Goal: Task Accomplishment & Management: Manage account settings

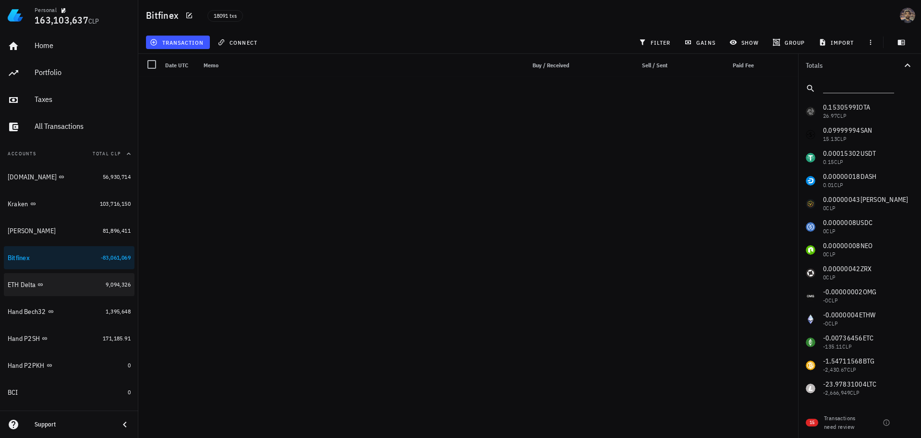
scroll to position [416515, 0]
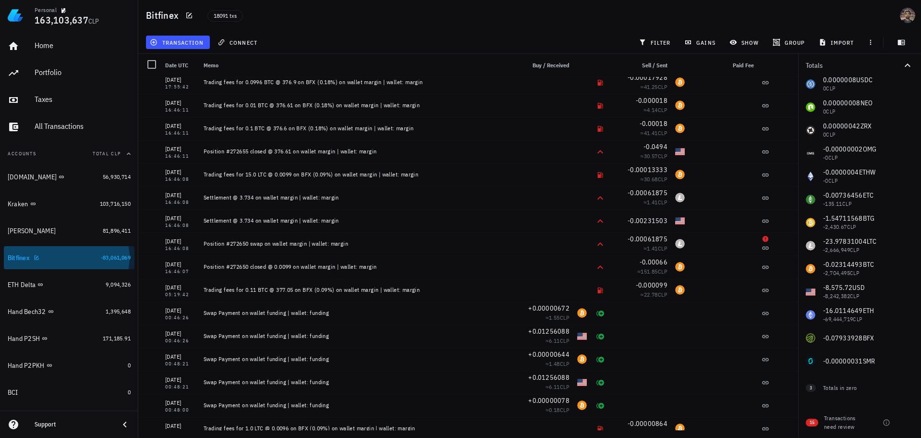
click at [77, 255] on div "Bitfinex" at bounding box center [52, 257] width 89 height 9
click at [150, 61] on div at bounding box center [152, 64] width 16 height 16
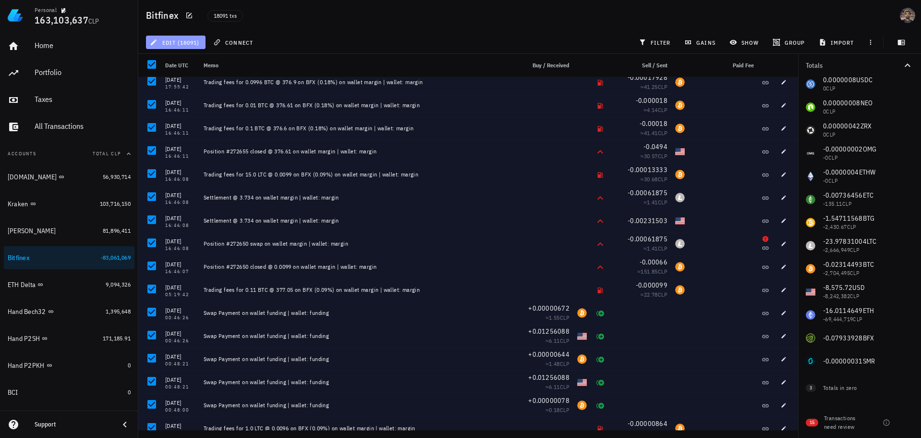
click at [170, 40] on span "edit (18091)" at bounding box center [176, 42] width 48 height 8
drag, startPoint x: 183, startPoint y: 66, endPoint x: 211, endPoint y: 71, distance: 28.4
click at [183, 65] on div "Delete" at bounding box center [184, 65] width 30 height 8
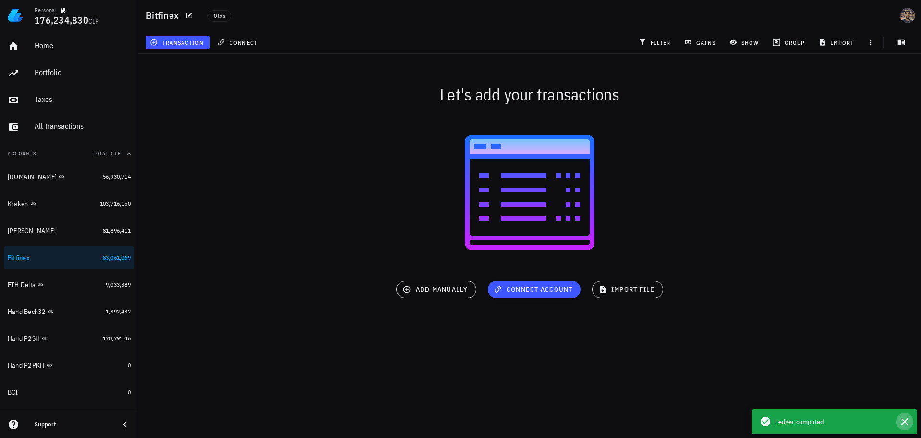
click at [912, 418] on button "button" at bounding box center [904, 421] width 17 height 17
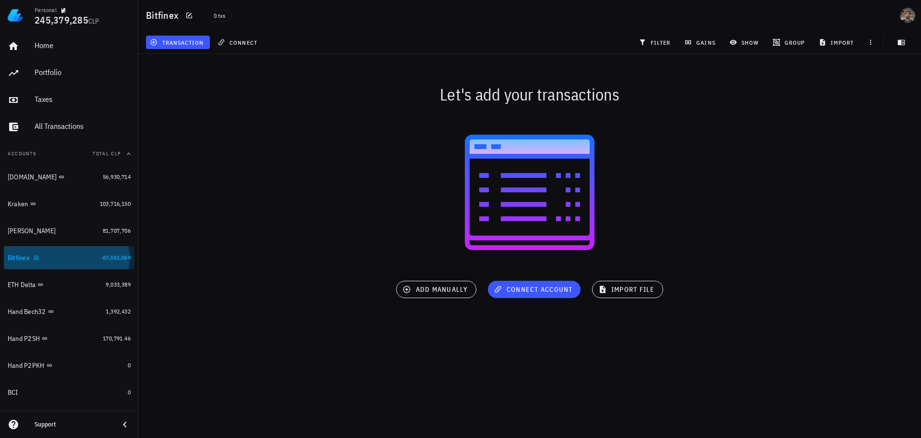
click at [80, 259] on div "Bitfinex" at bounding box center [52, 257] width 89 height 9
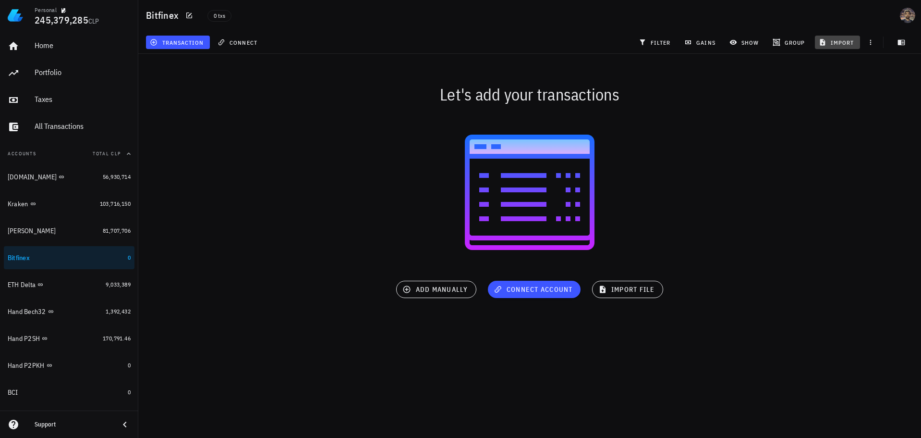
click at [831, 41] on span "import" at bounding box center [838, 42] width 34 height 8
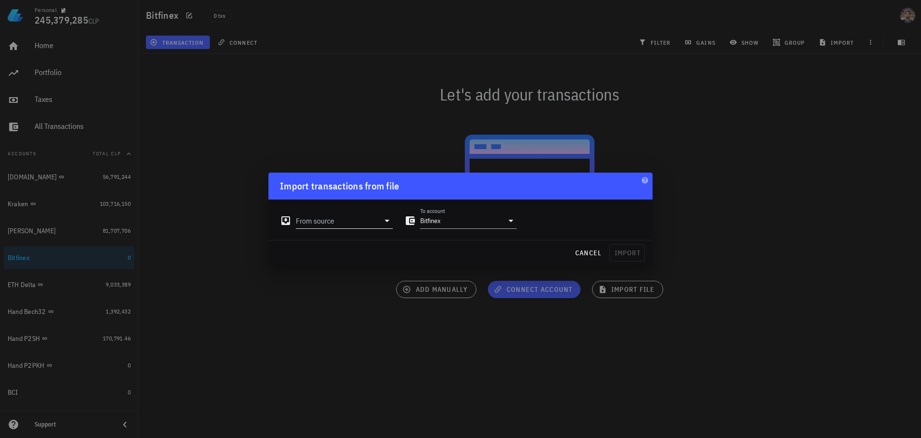
click at [348, 220] on input "From source" at bounding box center [338, 220] width 84 height 15
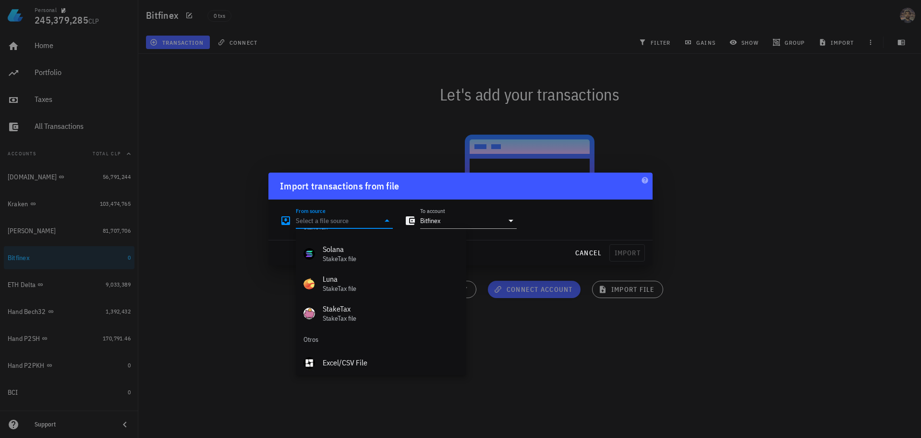
scroll to position [430, 0]
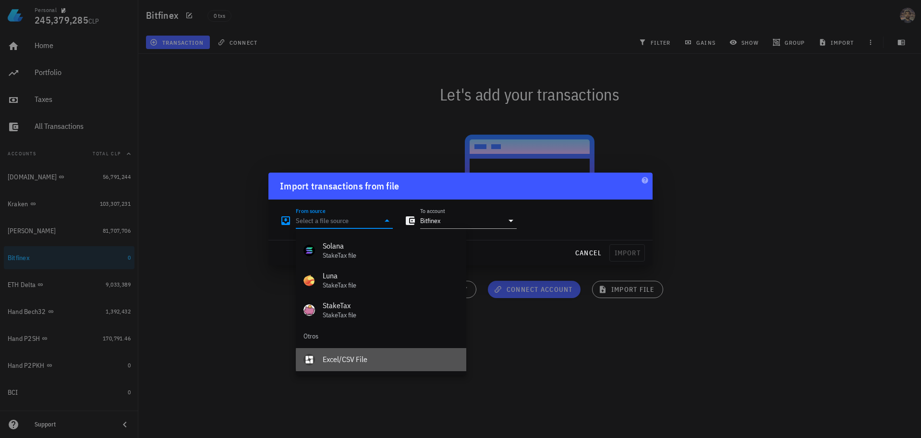
click at [354, 352] on div "Excel/CSV File" at bounding box center [391, 359] width 136 height 21
type input "Excel/CSV File"
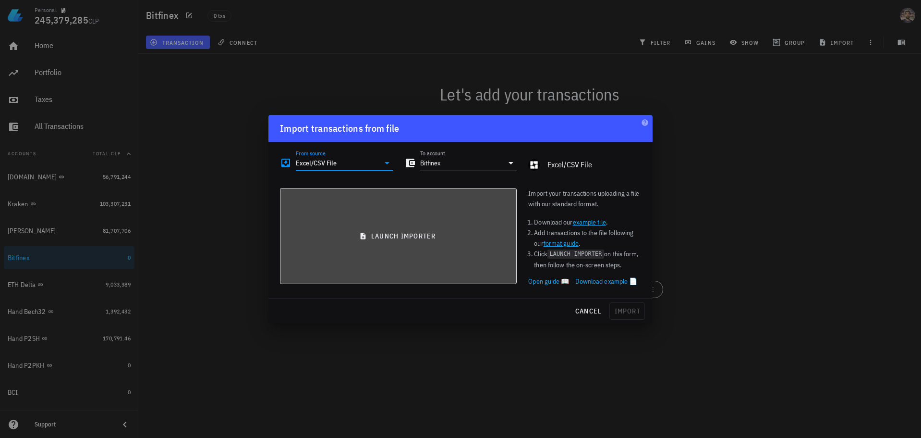
click at [420, 244] on button "launch importer" at bounding box center [398, 236] width 237 height 96
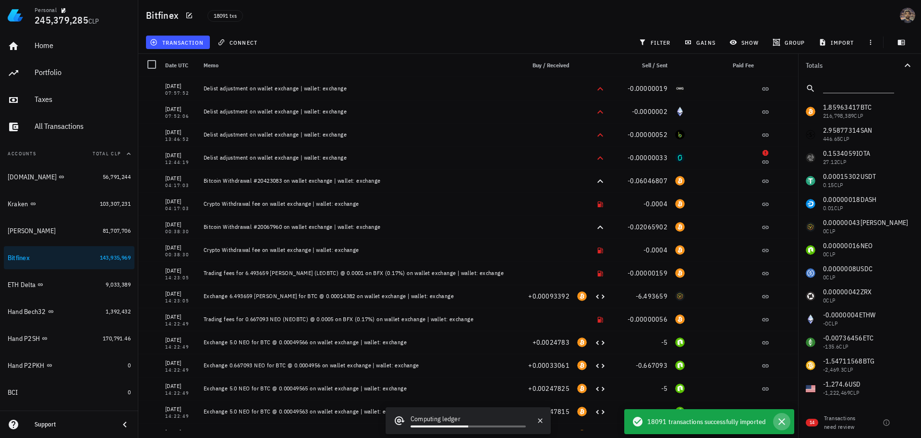
click at [783, 418] on icon "button" at bounding box center [782, 421] width 12 height 12
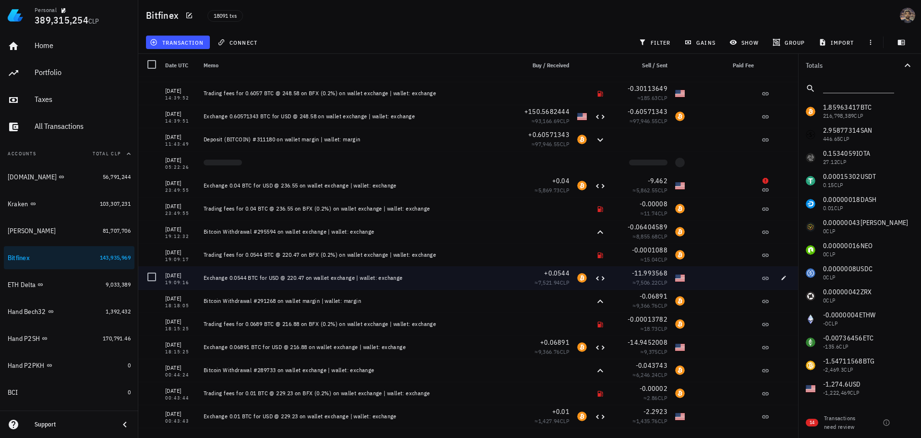
scroll to position [409598, 0]
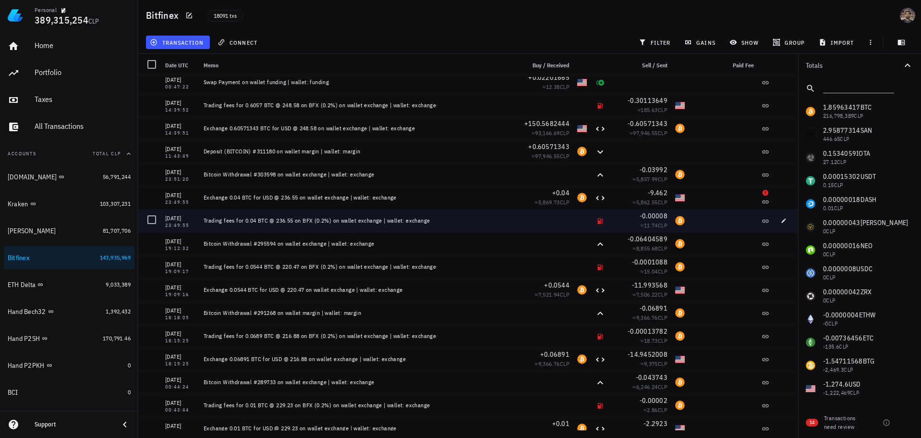
click at [348, 222] on div "Trading fees for 0.04 BTC @ 236.55 on BFX (0.2%) on wallet exchange | wallet: e…" at bounding box center [356, 221] width 305 height 8
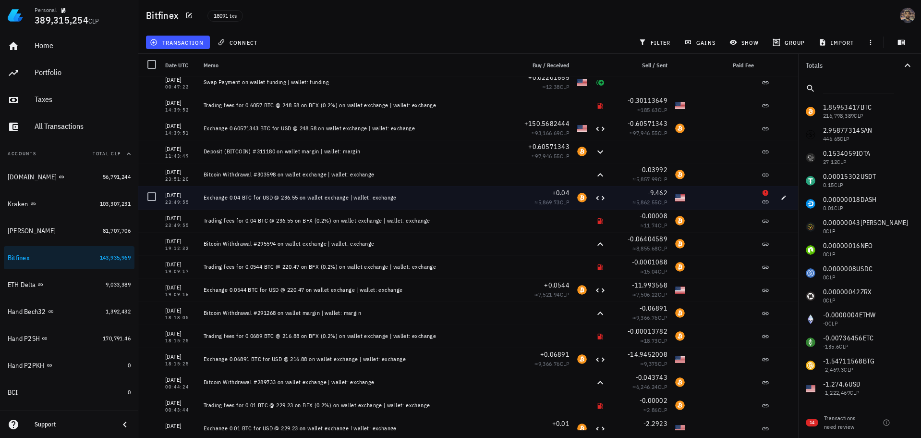
click at [450, 200] on div "Exchange 0.04 BTC for USD @ 236.55 on wallet exchange | wallet: exchange" at bounding box center [356, 198] width 305 height 8
click at [781, 198] on icon "button" at bounding box center [784, 198] width 6 height 6
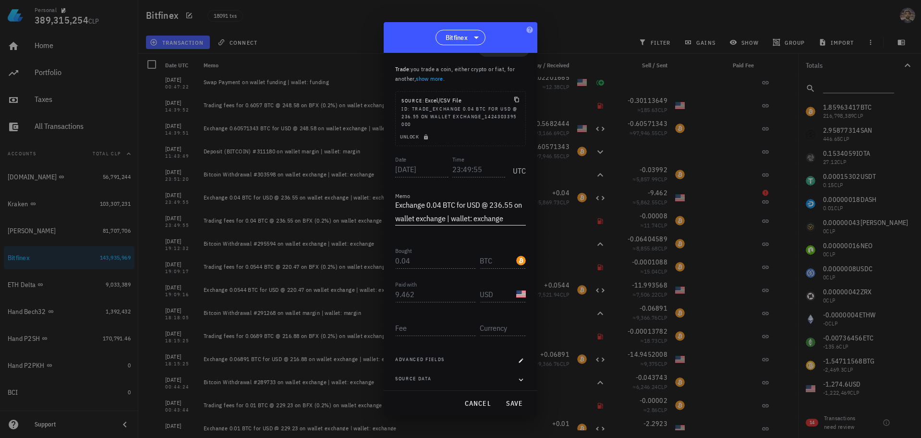
scroll to position [26, 0]
drag, startPoint x: 460, startPoint y: 199, endPoint x: 364, endPoint y: 179, distance: 98.1
click at [362, 180] on div "Personal 389,315,254 CLP Home Portfolio Taxes All Transactions Accounts Total C…" at bounding box center [460, 219] width 921 height 438
click at [476, 377] on div "Source data" at bounding box center [460, 376] width 131 height 10
click at [518, 375] on icon "button" at bounding box center [521, 376] width 9 height 12
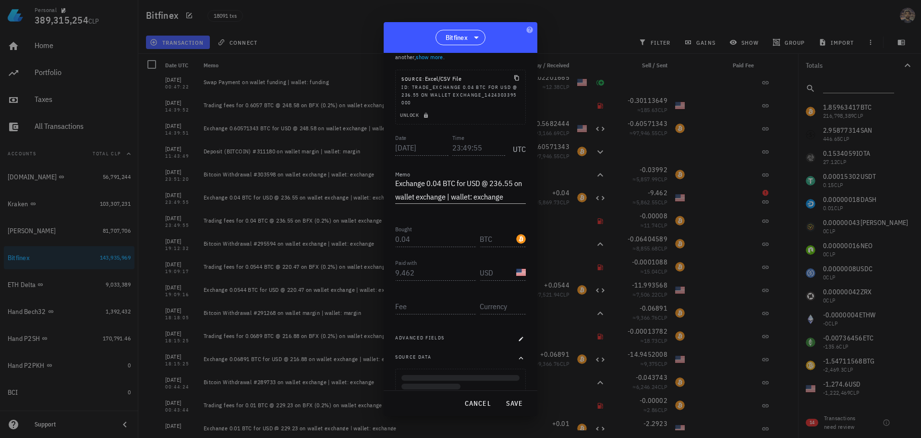
scroll to position [53, 0]
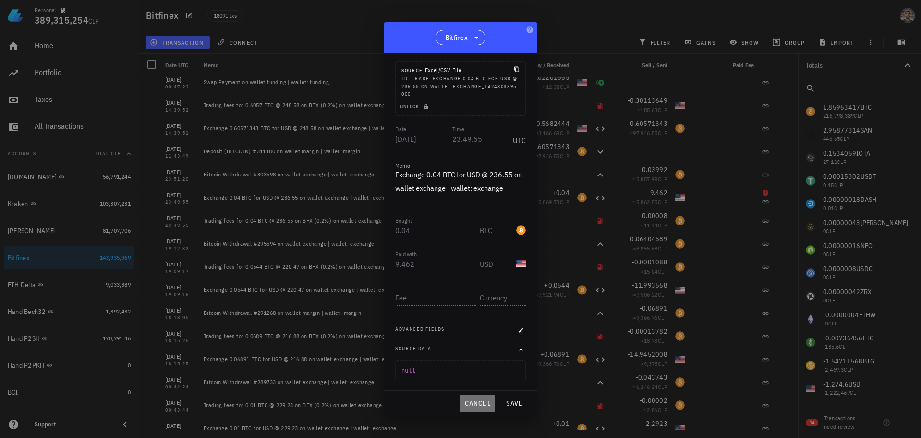
click at [482, 404] on span "cancel" at bounding box center [477, 403] width 27 height 9
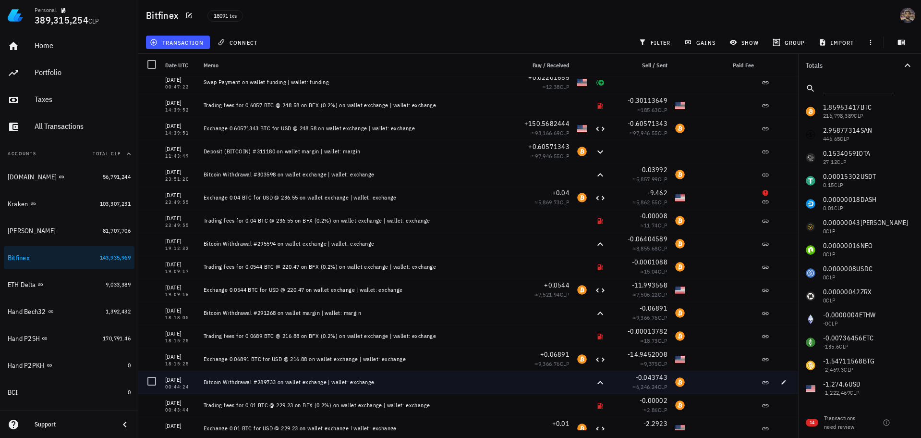
scroll to position [0, 0]
